Goal: Browse casually: Explore the website without a specific task or goal

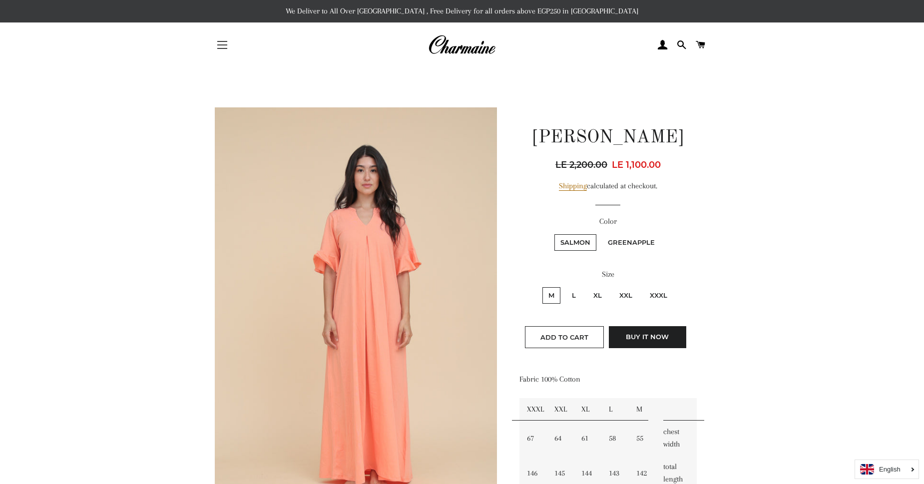
click at [224, 45] on span "button" at bounding box center [222, 44] width 10 height 1
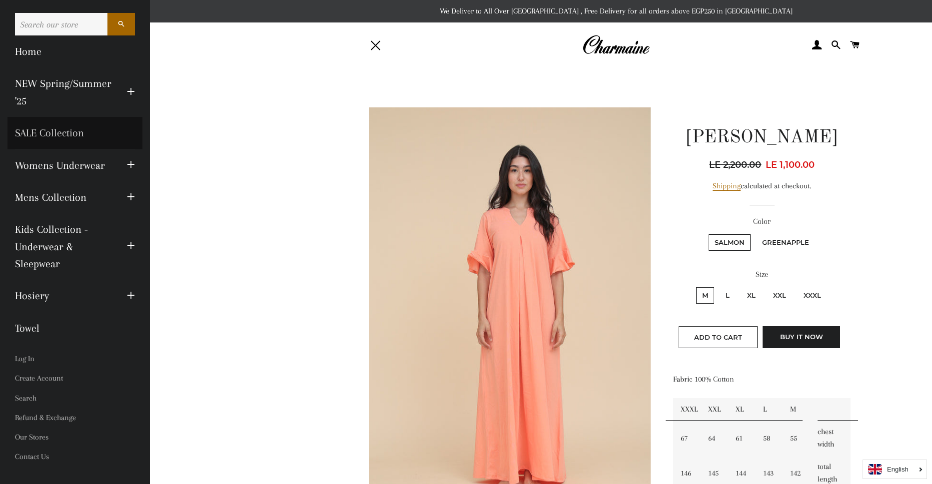
click at [61, 128] on link "SALE Collection" at bounding box center [74, 133] width 135 height 32
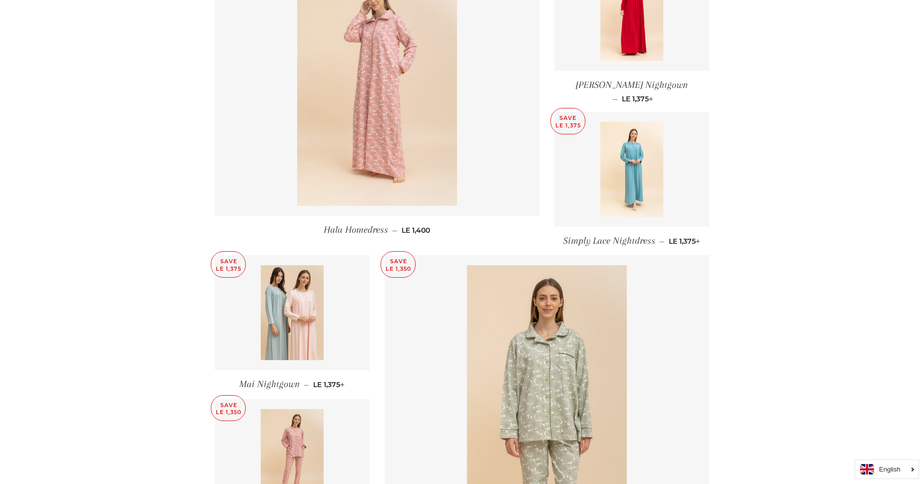
scroll to position [1089, 0]
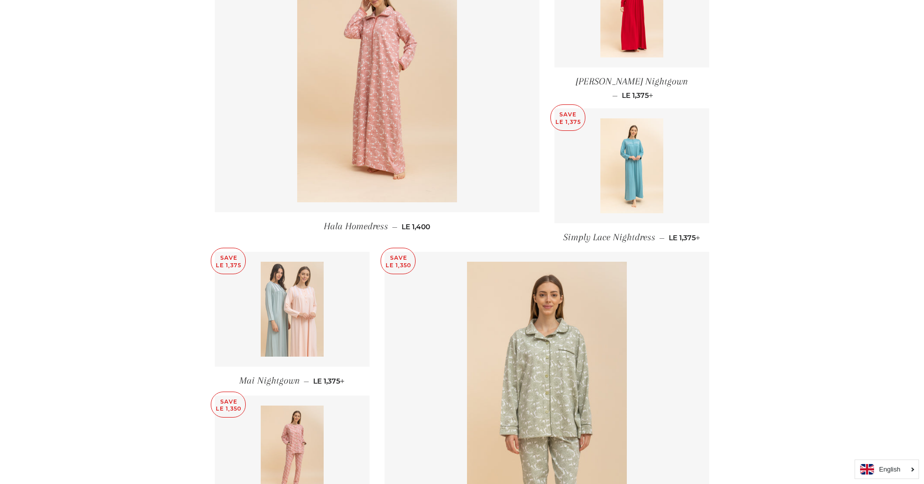
click at [279, 287] on img at bounding box center [292, 309] width 63 height 95
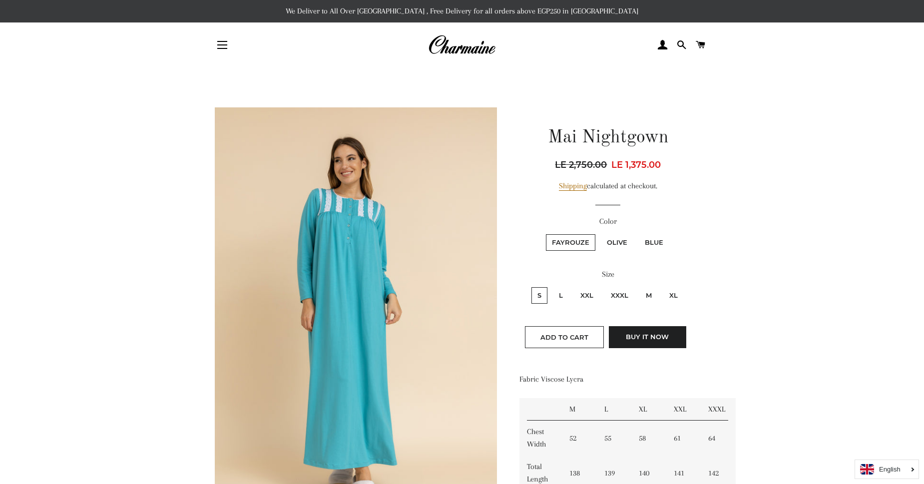
click at [615, 246] on label "Olive" at bounding box center [617, 242] width 32 height 16
click at [600, 233] on input "Olive" at bounding box center [599, 233] width 0 height 0
radio input "true"
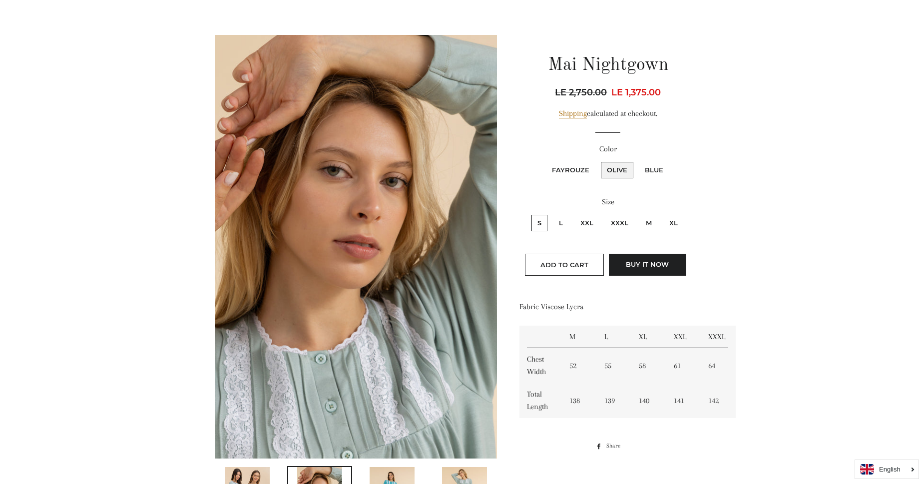
scroll to position [72, 0]
click at [647, 169] on label "Blue" at bounding box center [654, 170] width 30 height 16
click at [638, 161] on input "Blue" at bounding box center [637, 160] width 0 height 0
radio input "true"
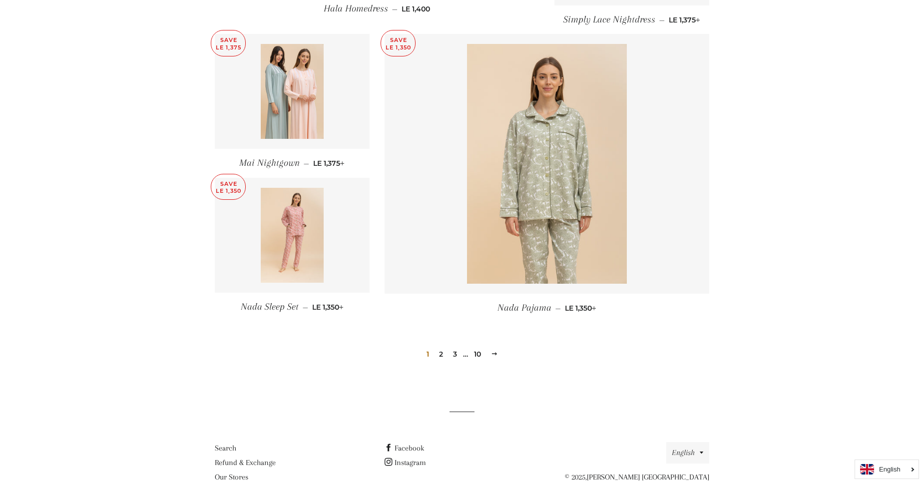
scroll to position [1307, 0]
click at [440, 347] on link "2" at bounding box center [441, 354] width 12 height 15
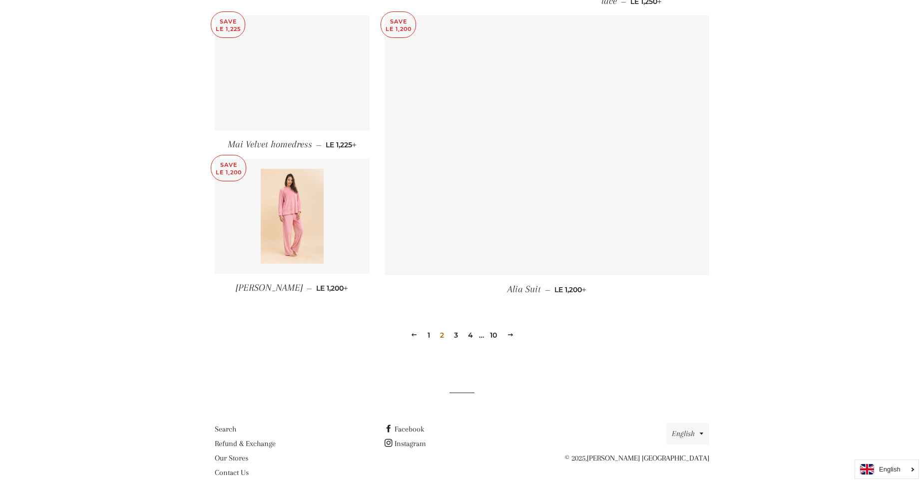
scroll to position [1307, 0]
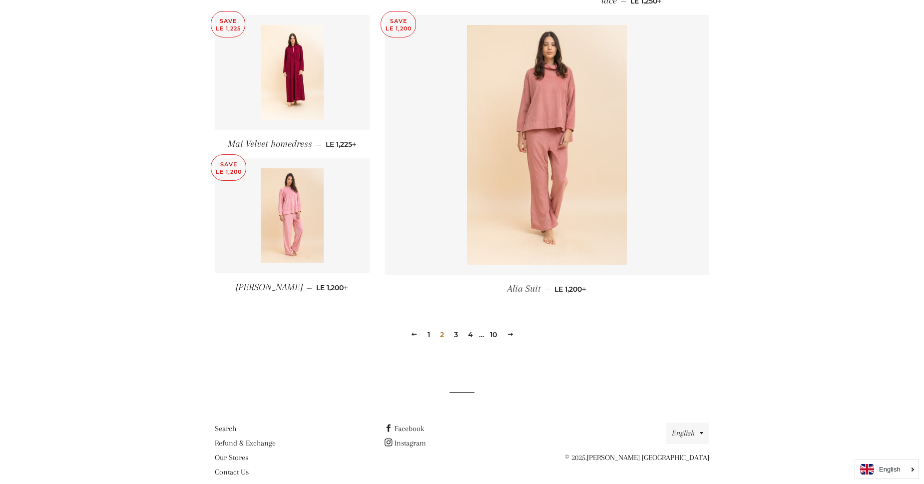
click at [456, 334] on link "3" at bounding box center [456, 334] width 12 height 15
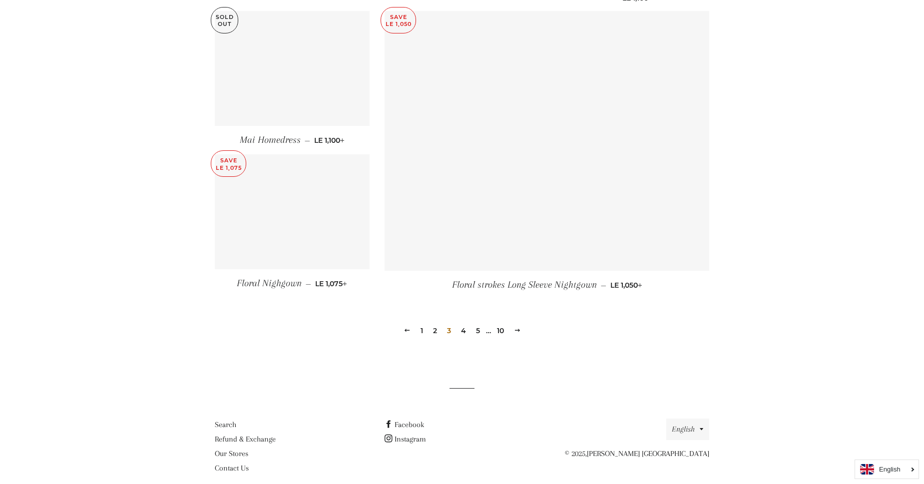
scroll to position [1329, 0]
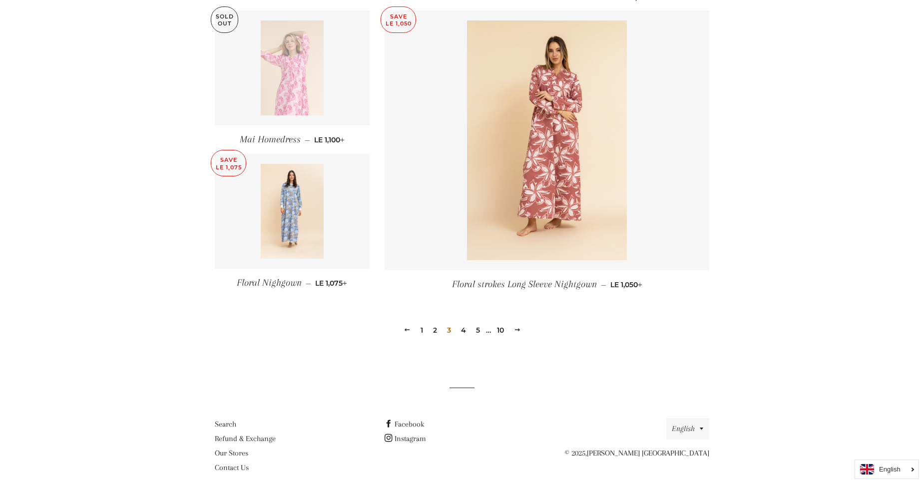
click at [464, 323] on link "4" at bounding box center [463, 330] width 13 height 15
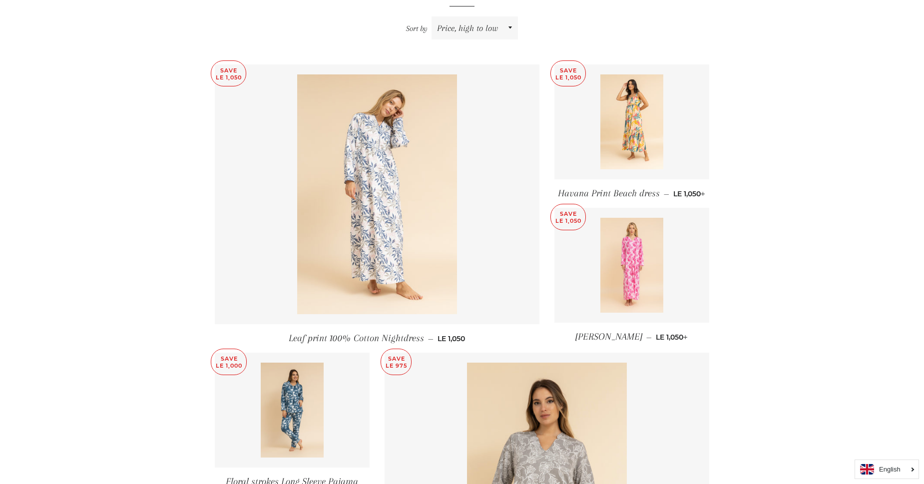
scroll to position [363, 0]
click at [361, 190] on img at bounding box center [377, 194] width 160 height 240
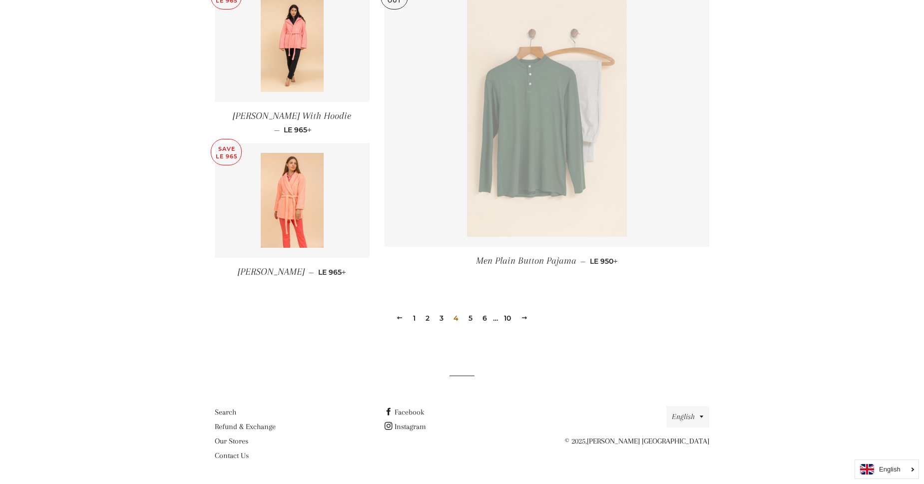
scroll to position [1343, 0]
click at [470, 321] on link "5" at bounding box center [471, 317] width 12 height 15
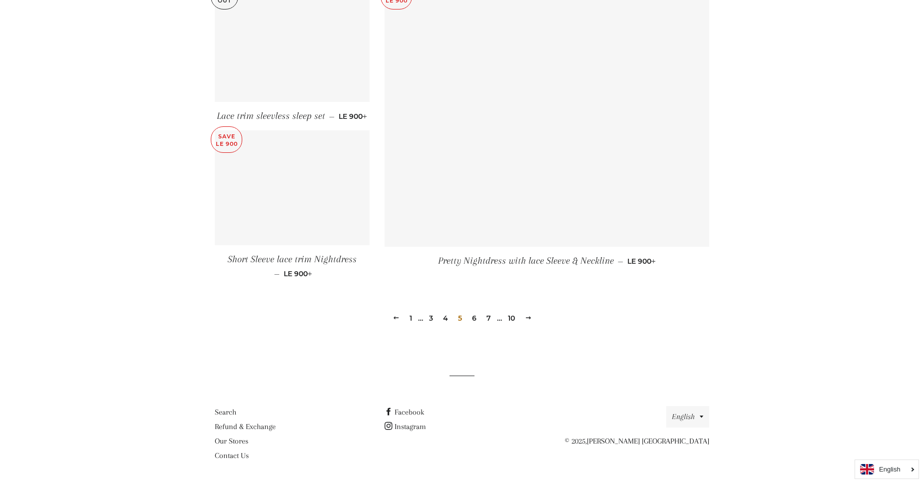
scroll to position [1364, 0]
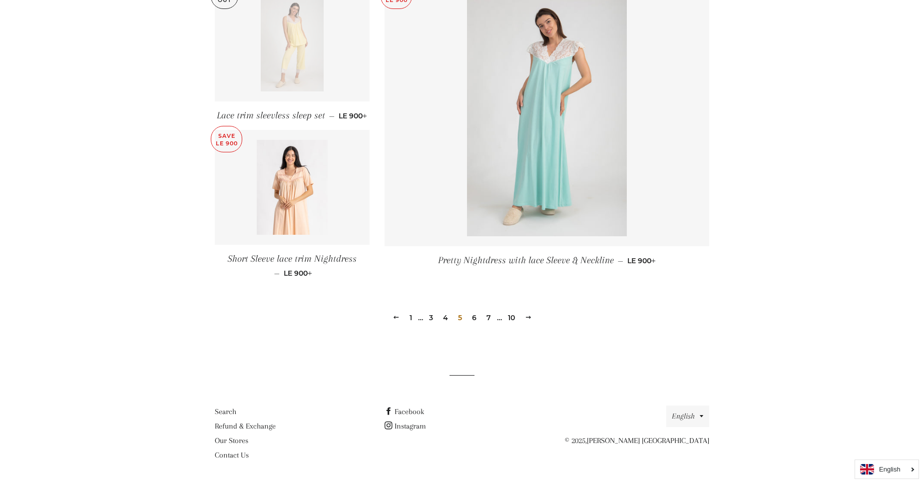
click at [475, 317] on link "6" at bounding box center [474, 317] width 12 height 15
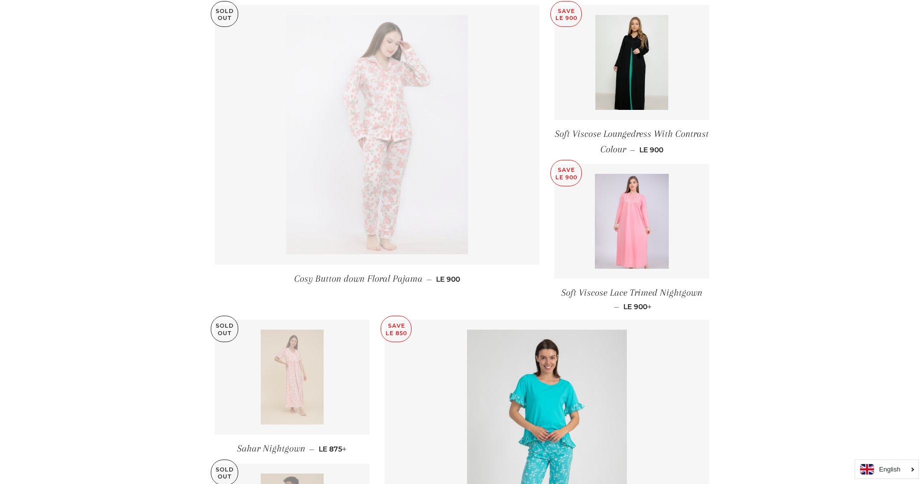
scroll to position [436, 0]
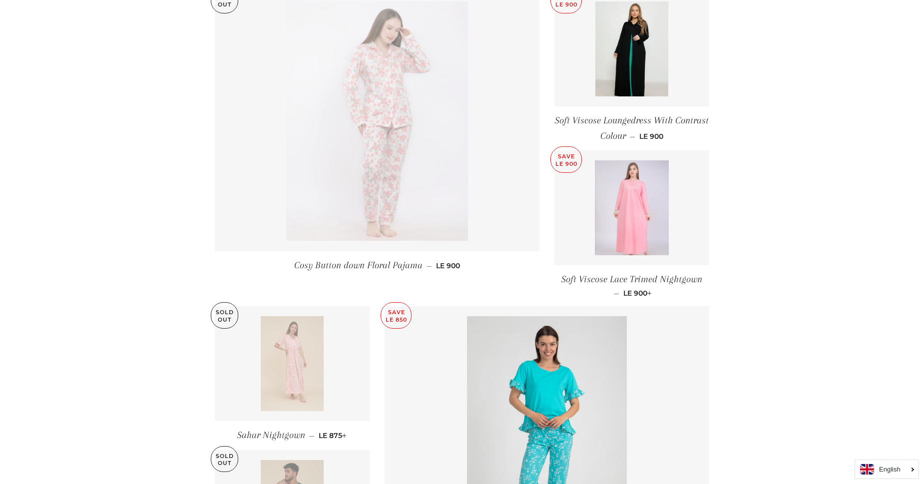
click at [613, 219] on img at bounding box center [632, 207] width 74 height 95
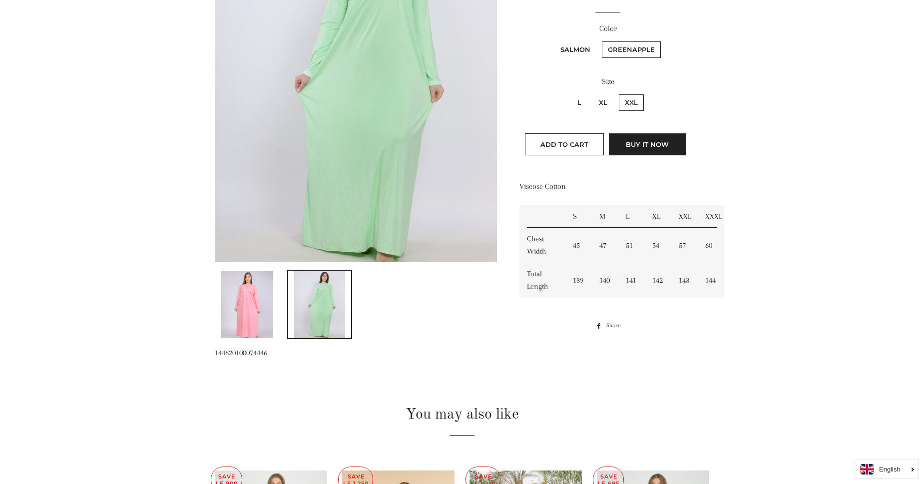
click at [257, 316] on img at bounding box center [247, 304] width 52 height 67
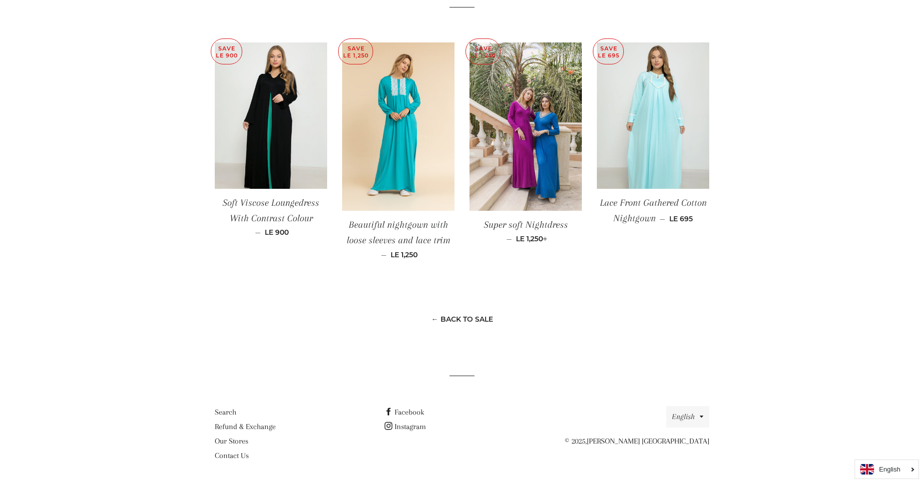
scroll to position [637, 0]
click at [454, 317] on link "← Back to SALE" at bounding box center [462, 318] width 61 height 9
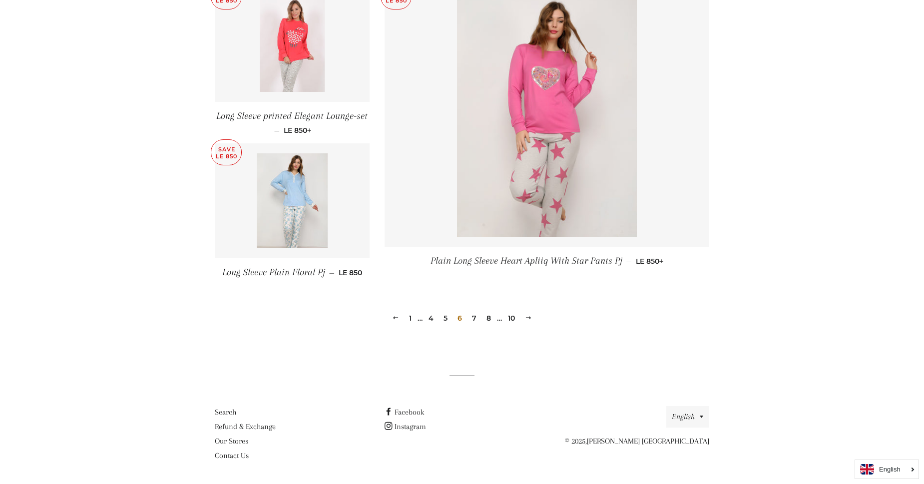
scroll to position [1354, 0]
click at [476, 316] on link "7" at bounding box center [474, 317] width 12 height 15
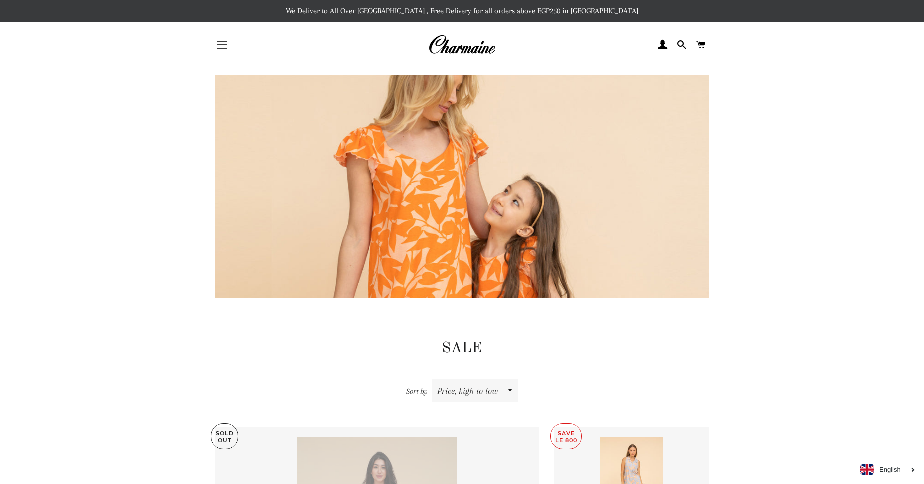
click at [224, 42] on button "Site navigation" at bounding box center [222, 44] width 25 height 25
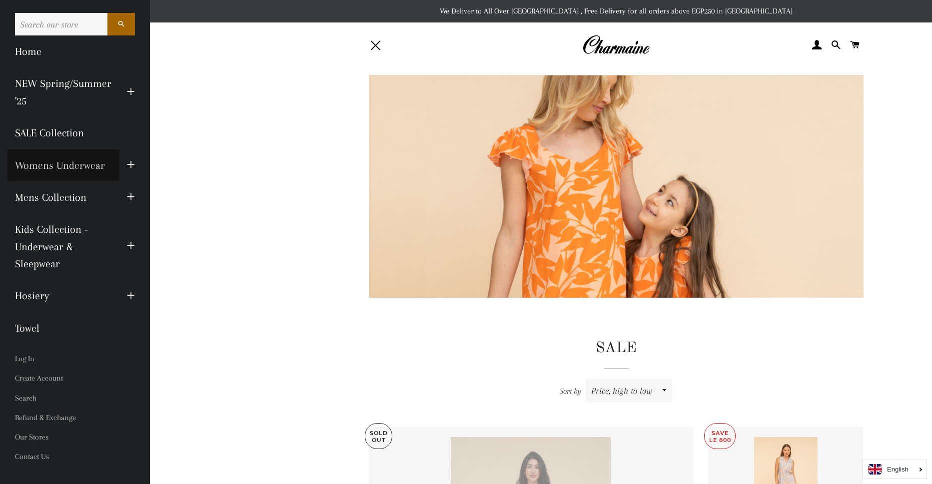
click at [51, 167] on link "Womens Underwear" at bounding box center [63, 165] width 112 height 32
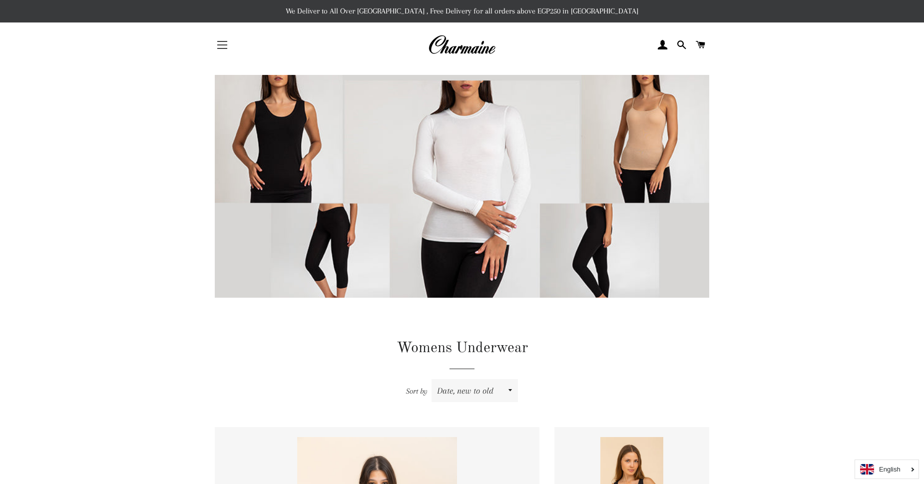
click at [218, 49] on button "Site navigation" at bounding box center [222, 44] width 25 height 25
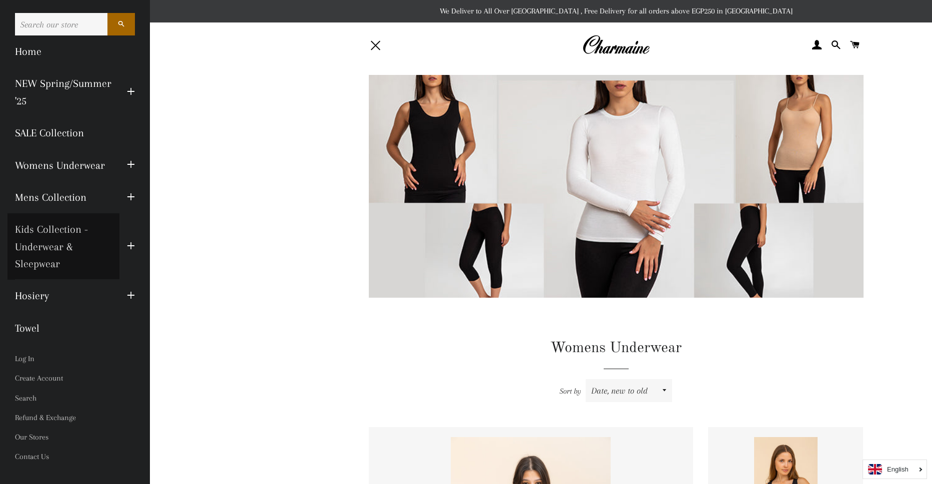
click at [47, 267] on link "Kids Collection - Underwear & Sleepwear" at bounding box center [63, 246] width 112 height 66
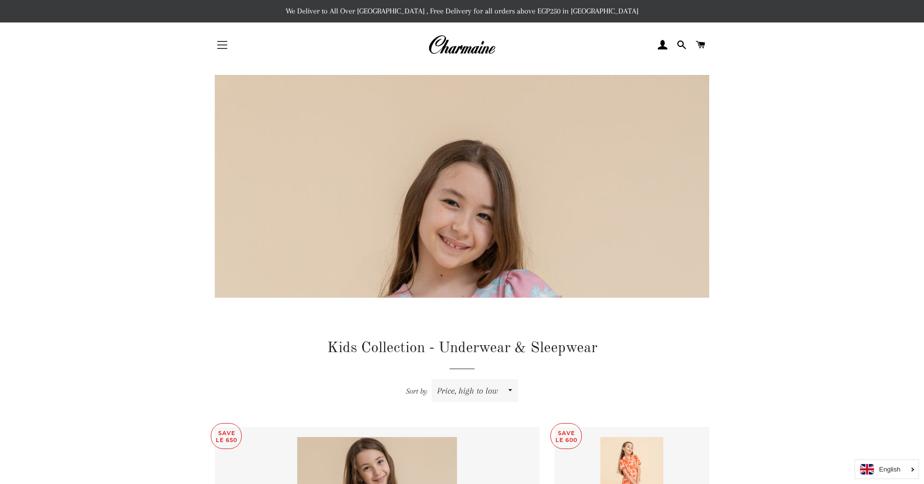
click at [223, 46] on button "Site navigation" at bounding box center [222, 44] width 25 height 25
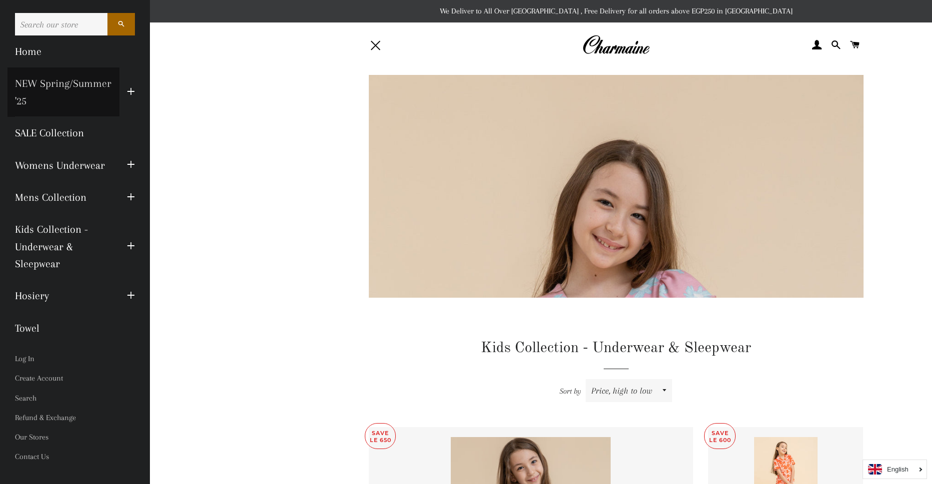
click at [68, 91] on link "NEW Spring/Summer '25" at bounding box center [63, 91] width 112 height 49
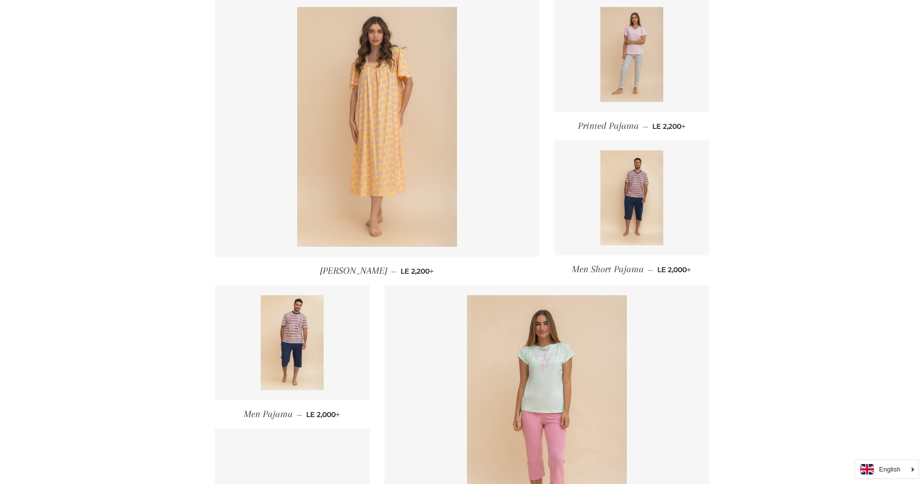
scroll to position [436, 0]
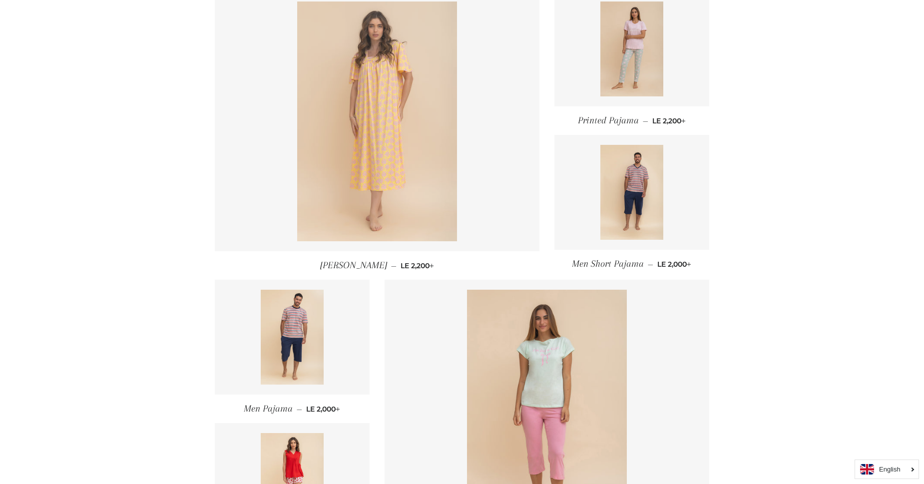
click at [365, 143] on img at bounding box center [377, 121] width 160 height 240
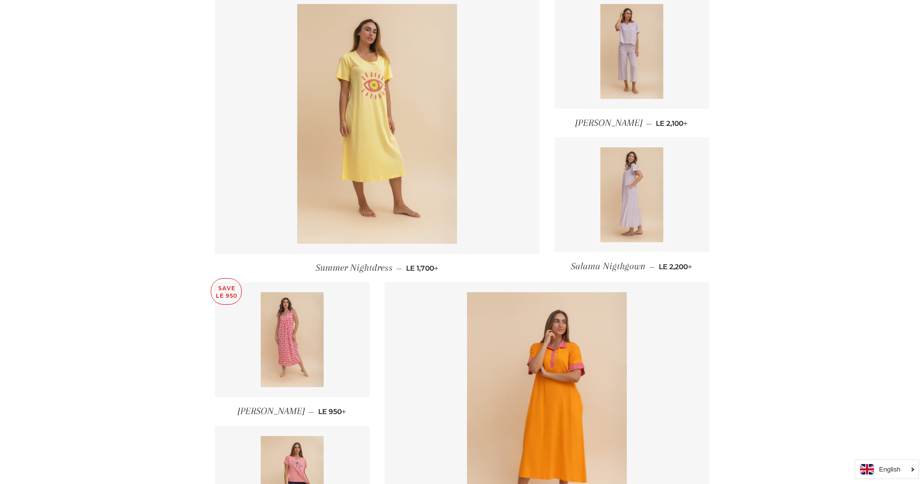
scroll to position [1016, 0]
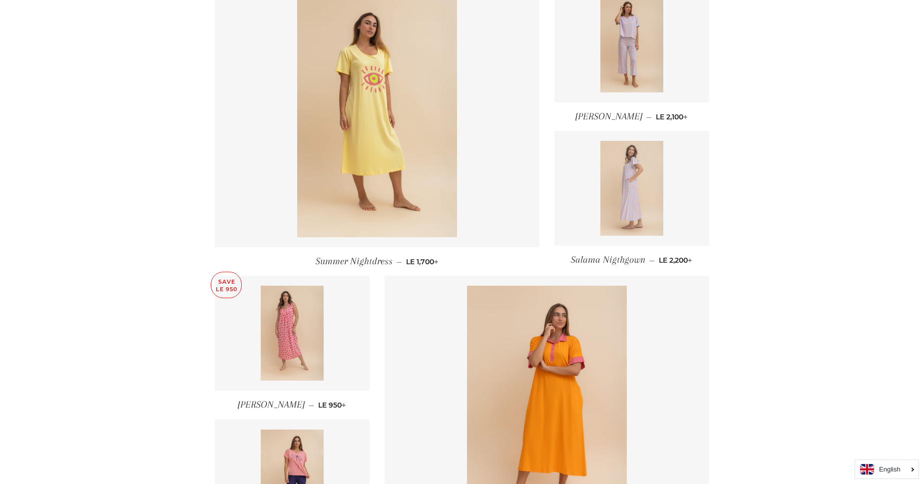
click at [606, 189] on img at bounding box center [631, 188] width 63 height 95
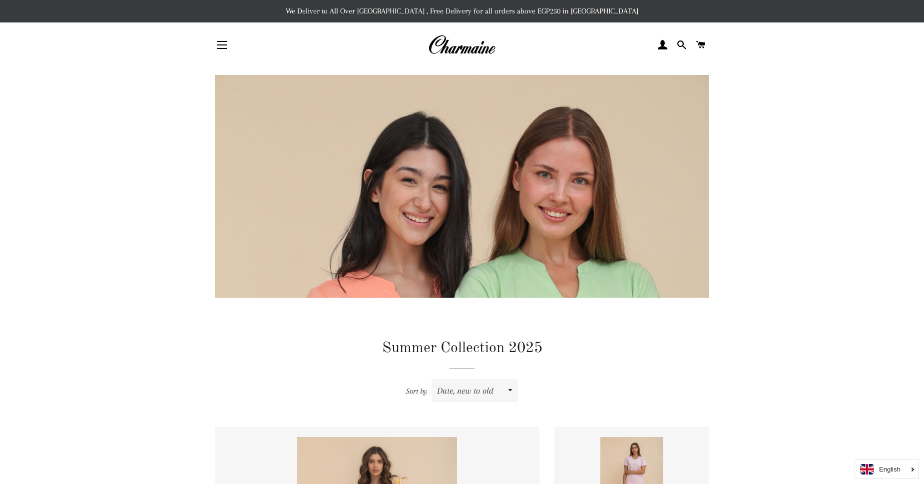
drag, startPoint x: 909, startPoint y: 0, endPoint x: 756, endPoint y: 96, distance: 180.7
